Goal: Obtain resource: Obtain resource

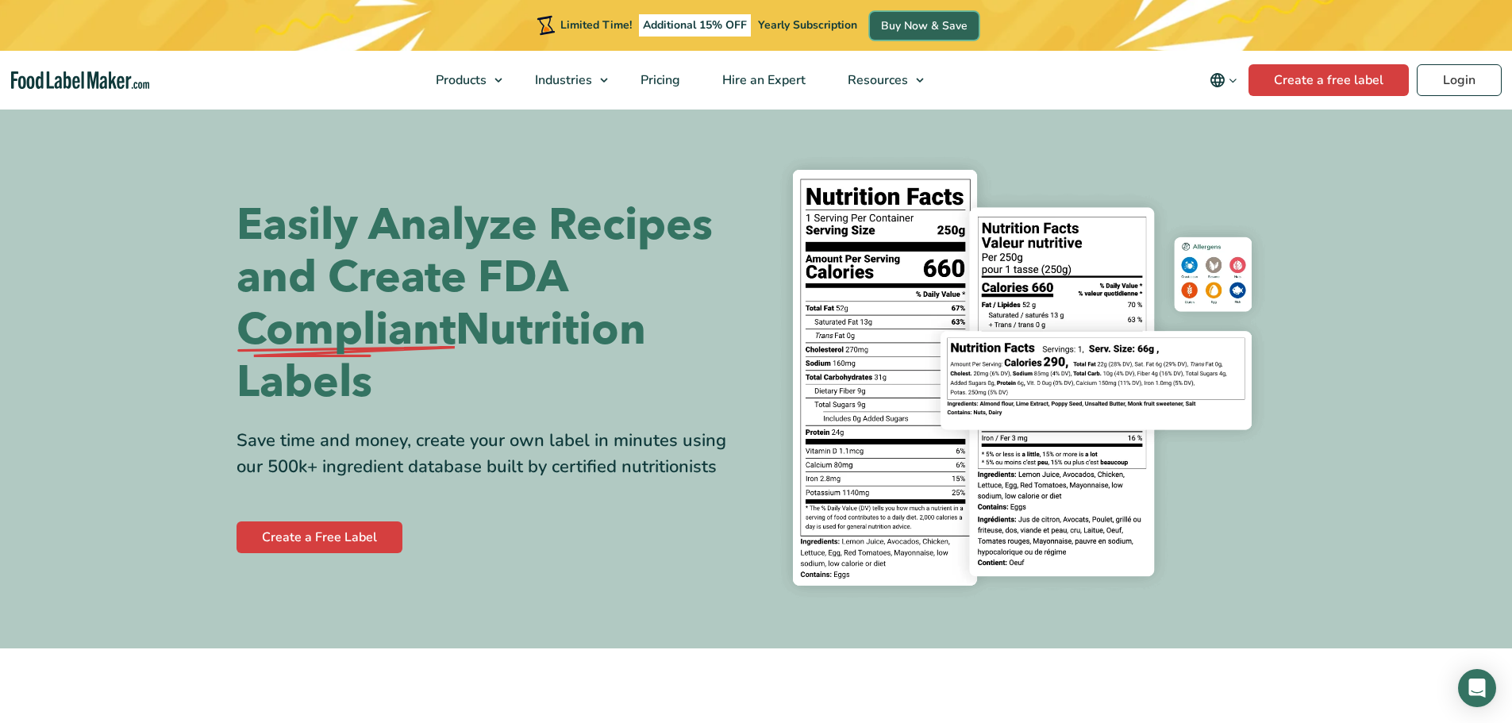
click at [967, 16] on link "Buy Now & Save" at bounding box center [924, 26] width 109 height 28
click at [355, 545] on link "Create a Free Label" at bounding box center [320, 538] width 166 height 32
